Goal: Check status: Check status

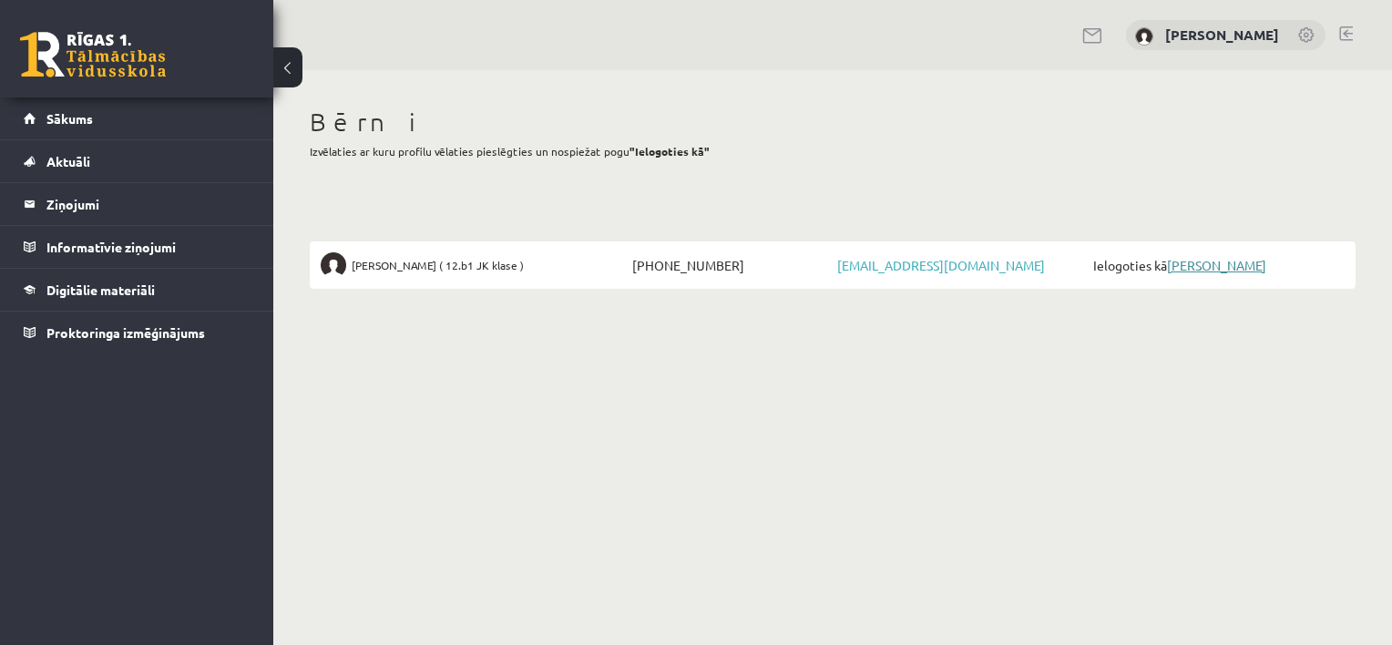
click at [1226, 267] on link "[PERSON_NAME]" at bounding box center [1216, 265] width 99 height 16
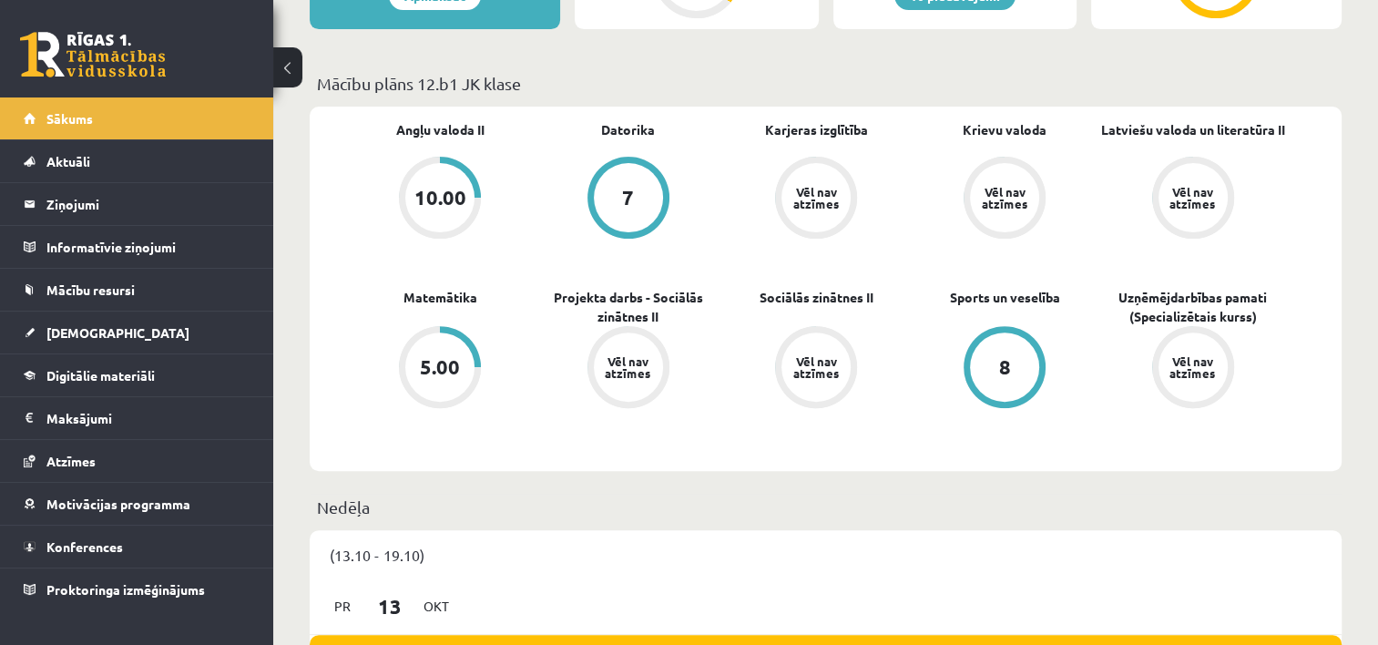
scroll to position [273, 0]
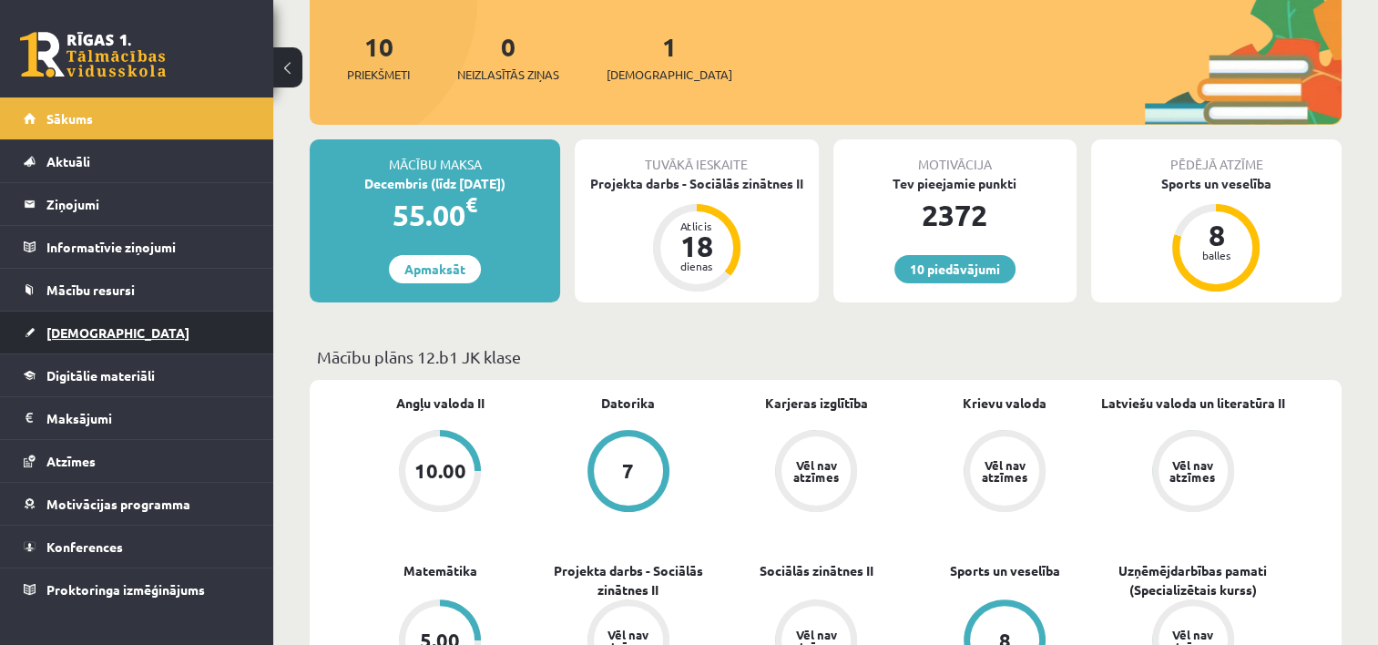
click at [70, 335] on span "[DEMOGRAPHIC_DATA]" at bounding box center [117, 332] width 143 height 16
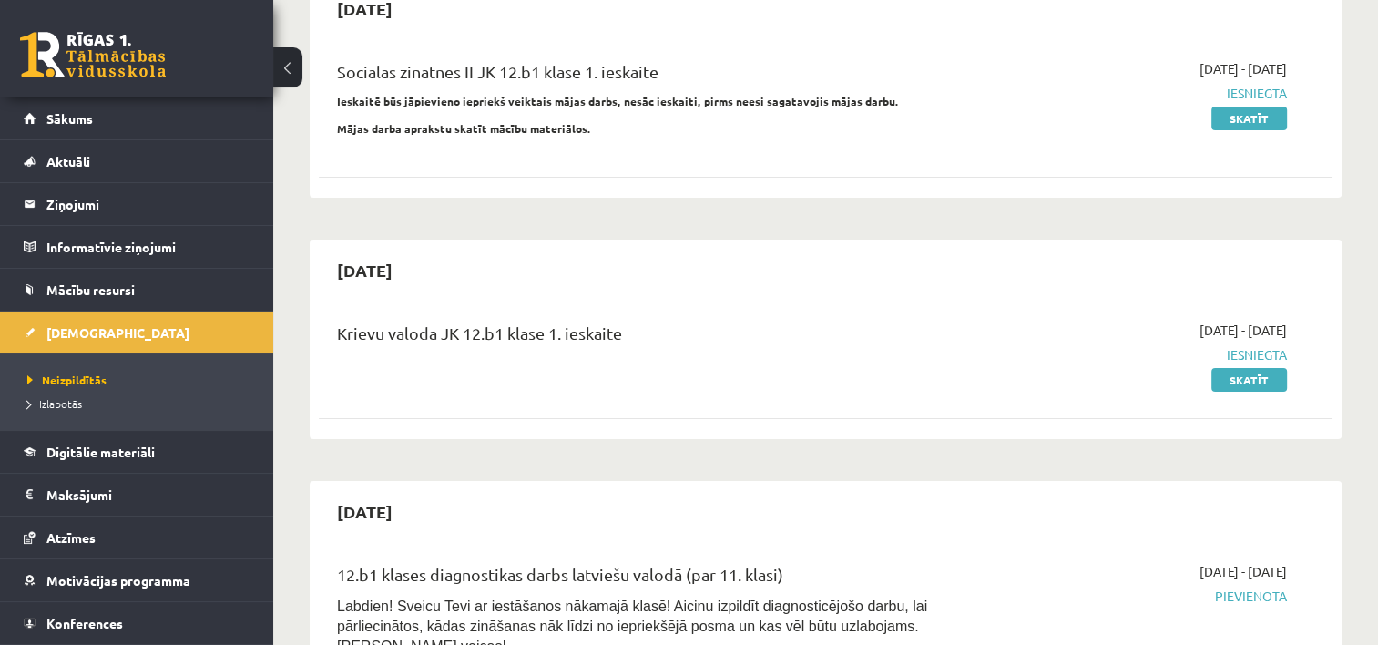
scroll to position [91, 0]
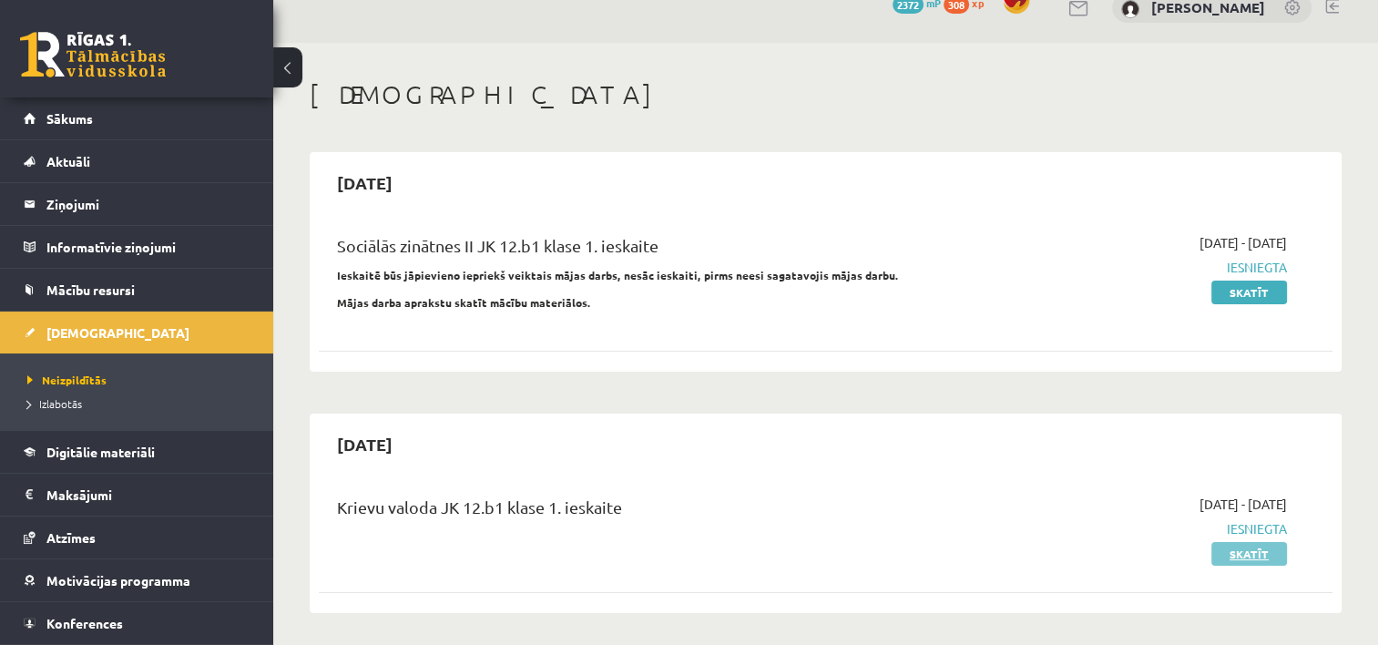
click at [1246, 553] on link "Skatīt" at bounding box center [1250, 554] width 76 height 24
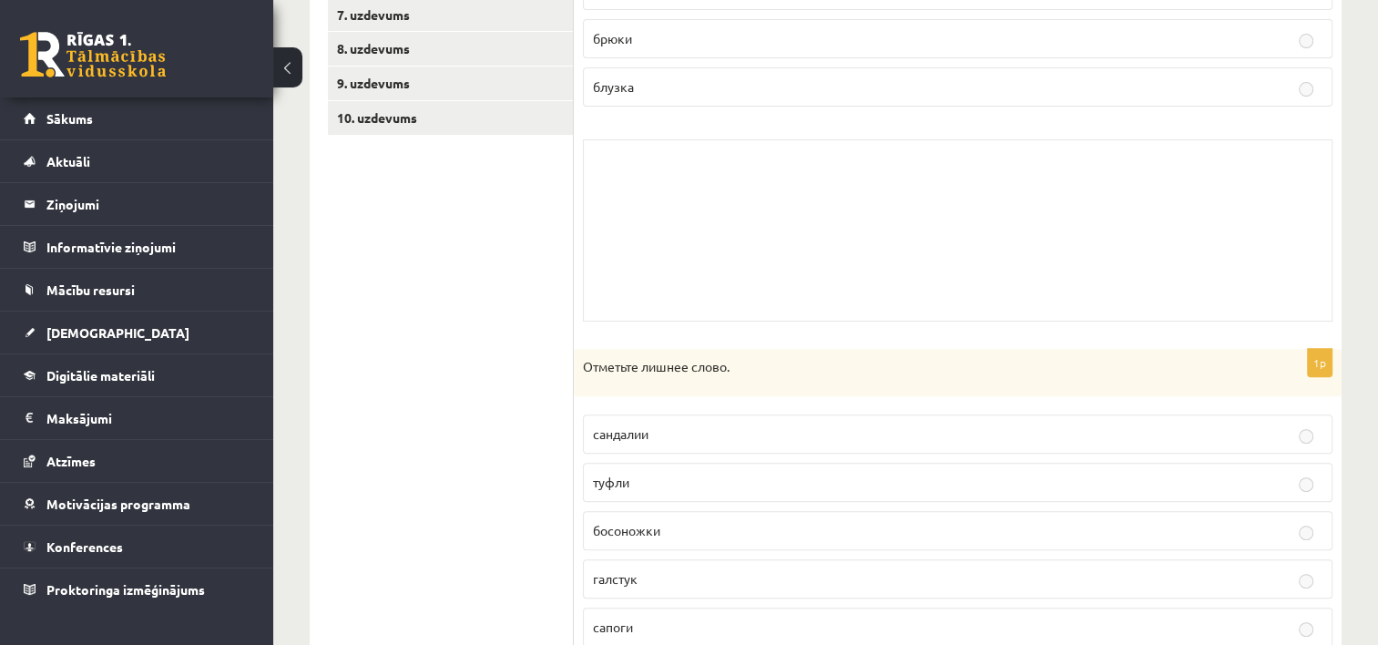
scroll to position [106, 0]
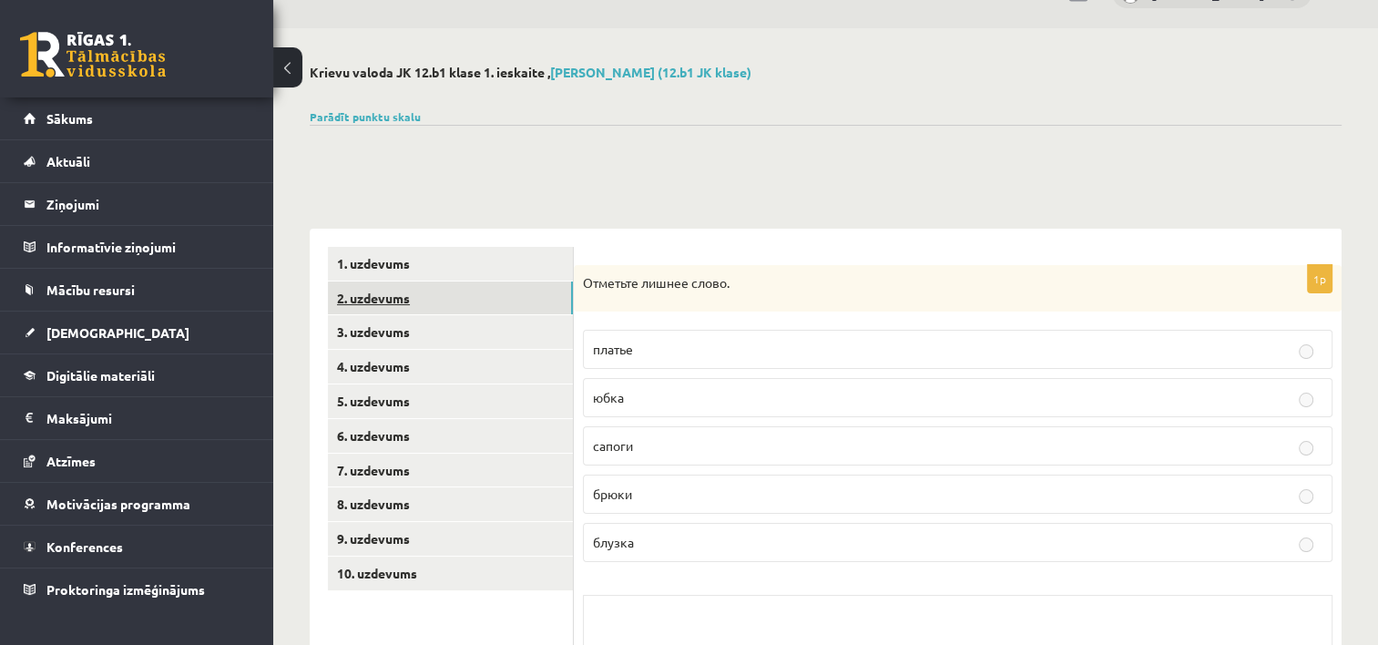
click at [387, 293] on link "2. uzdevums" at bounding box center [450, 299] width 245 height 34
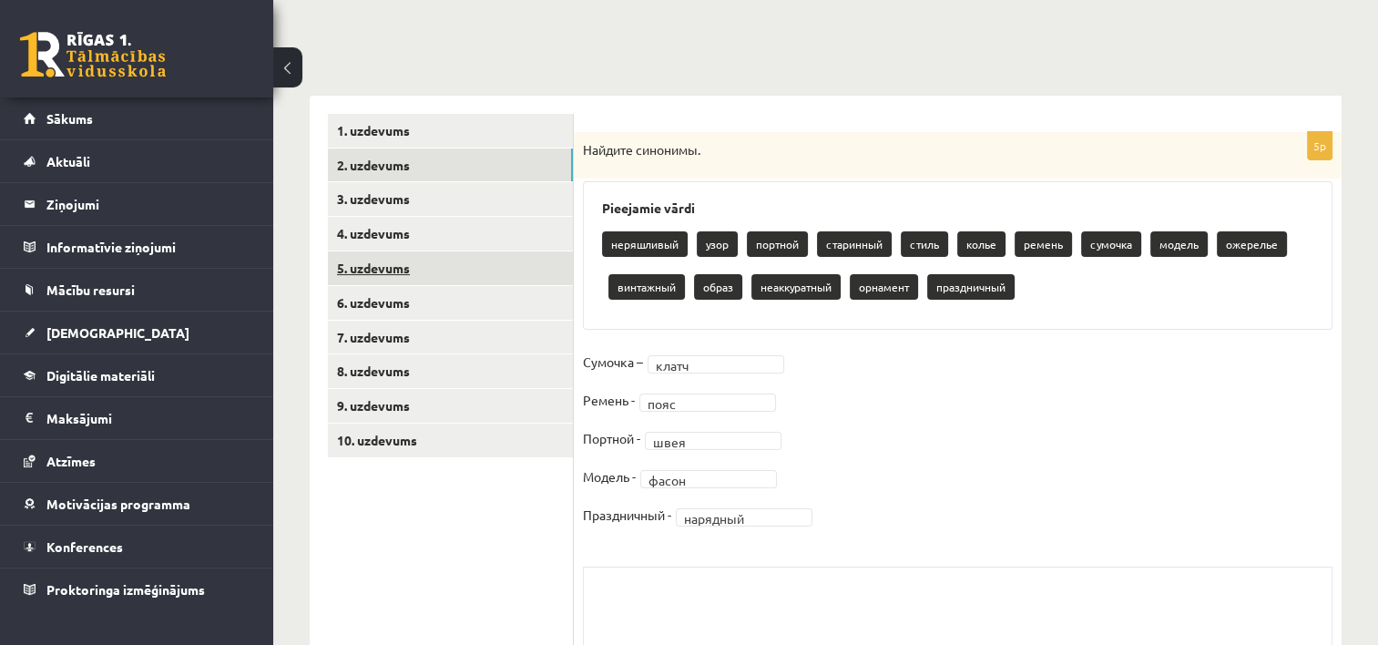
scroll to position [405, 0]
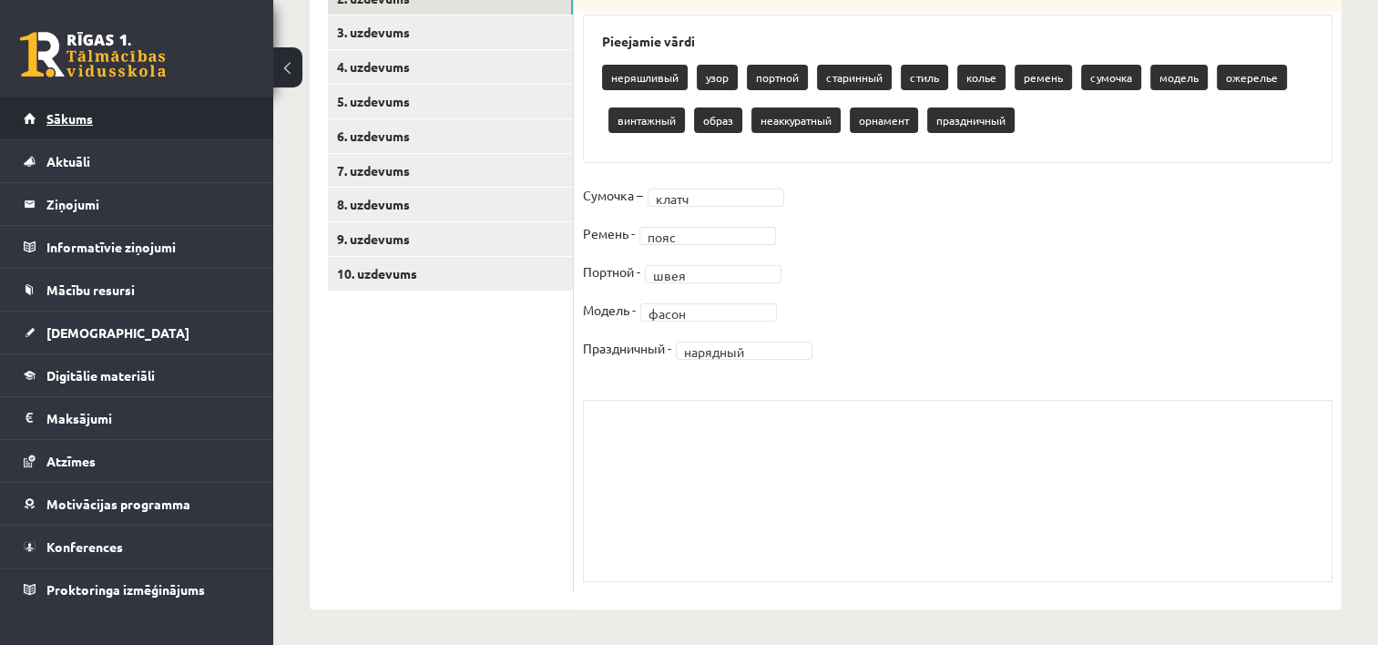
click at [78, 120] on span "Sākums" at bounding box center [69, 118] width 46 height 16
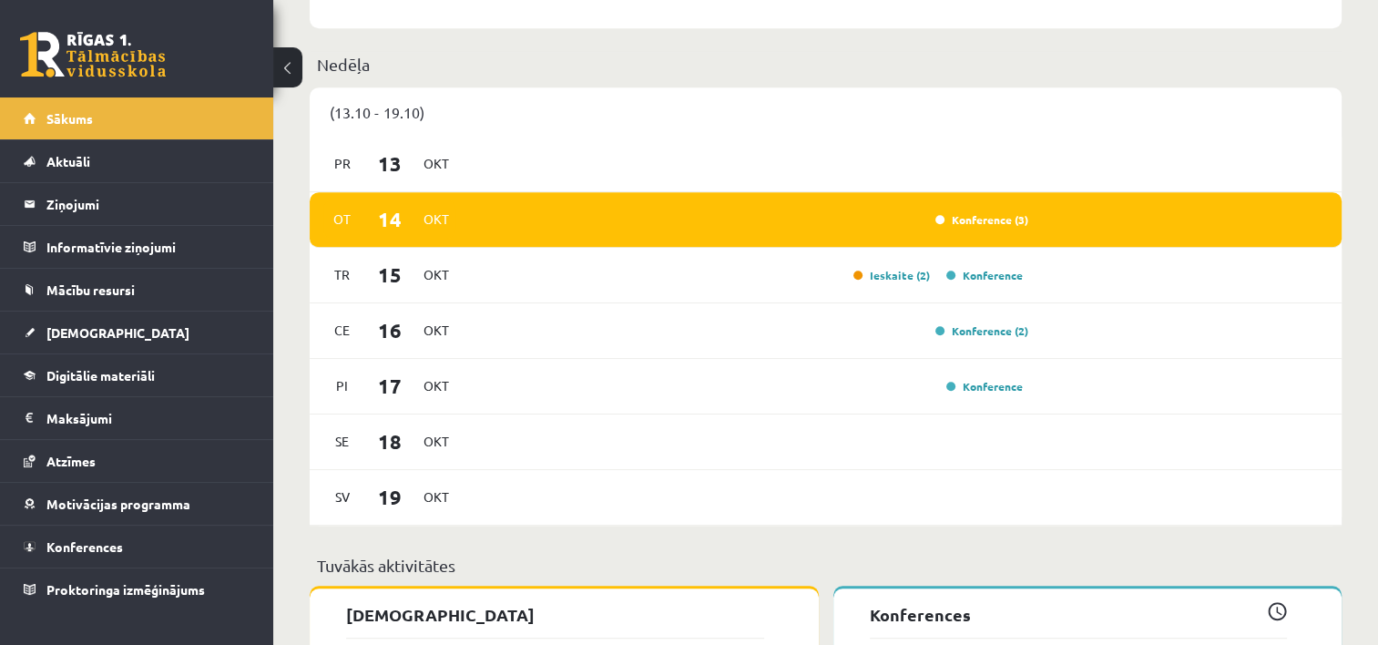
scroll to position [1093, 0]
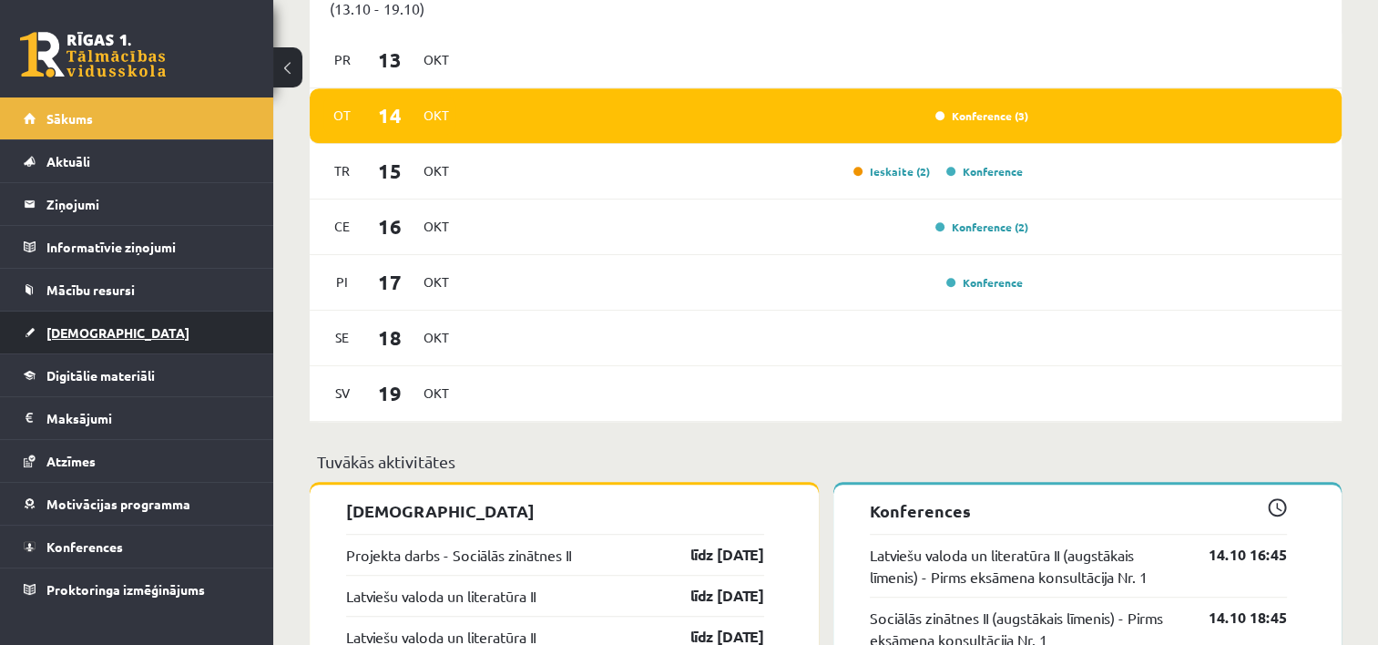
click at [85, 327] on span "[DEMOGRAPHIC_DATA]" at bounding box center [117, 332] width 143 height 16
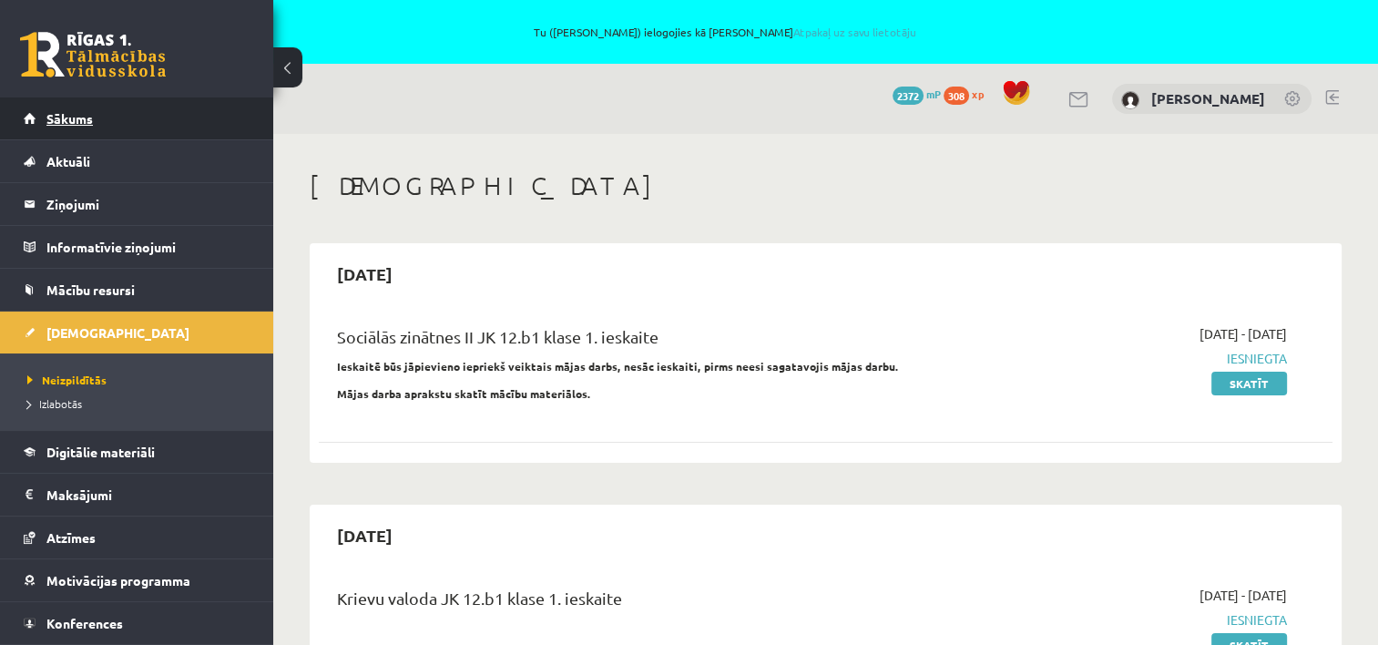
click at [67, 120] on span "Sākums" at bounding box center [69, 118] width 46 height 16
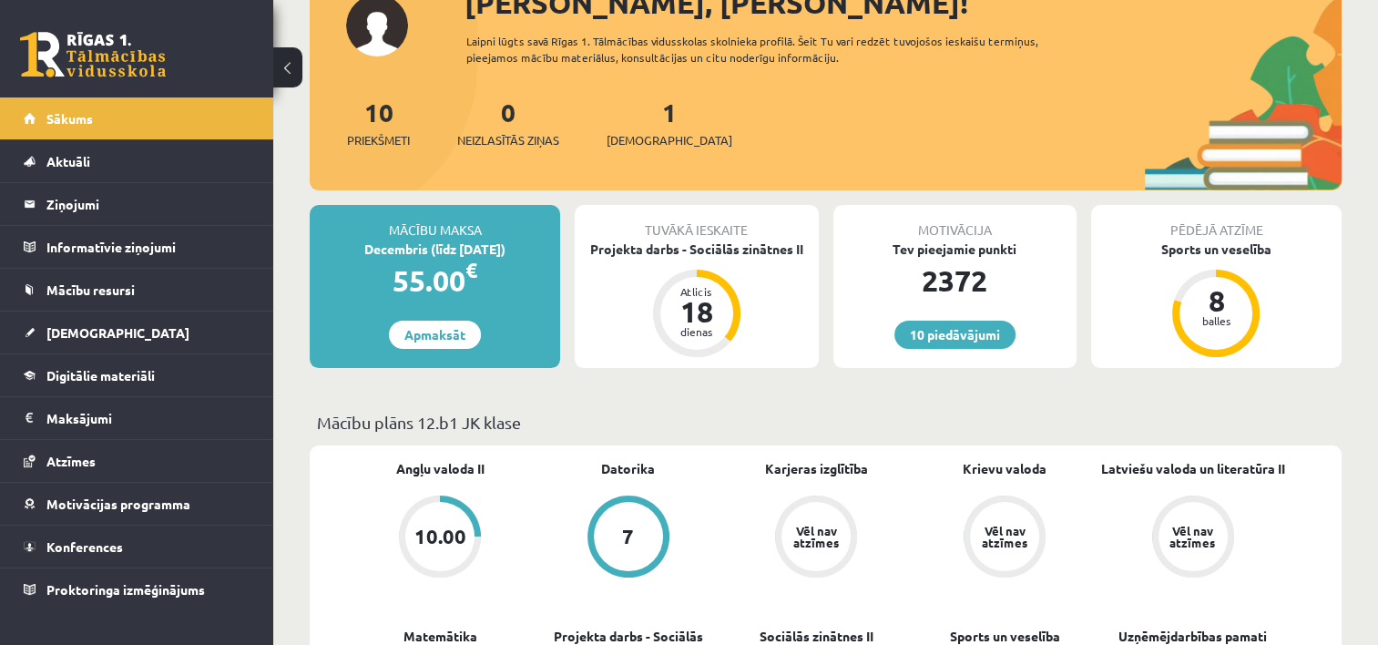
scroll to position [456, 0]
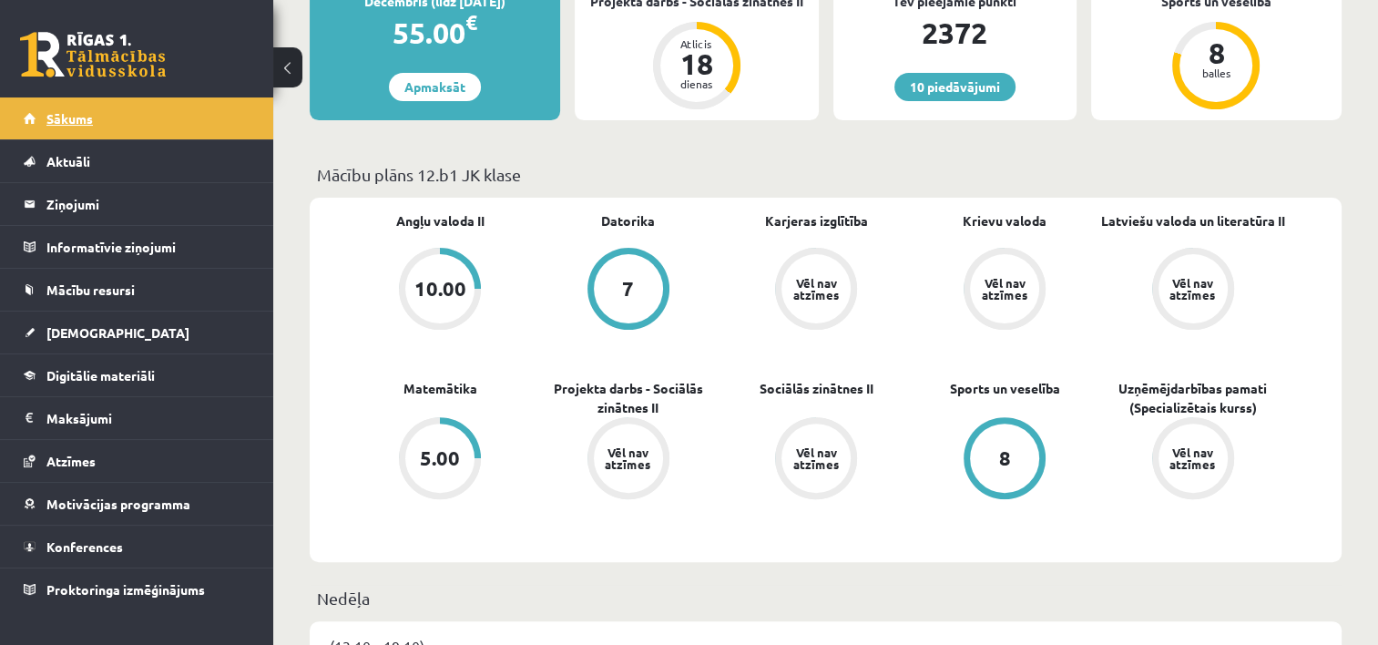
click at [78, 112] on span "Sākums" at bounding box center [69, 118] width 46 height 16
